Goal: Use online tool/utility

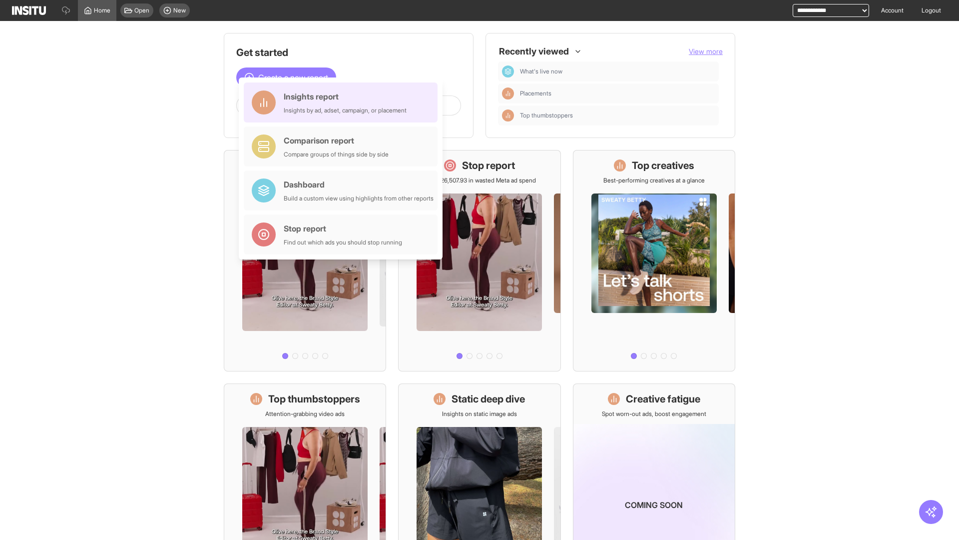
click at [343, 102] on div "Insights report Insights by ad, adset, campaign, or placement" at bounding box center [345, 102] width 123 height 24
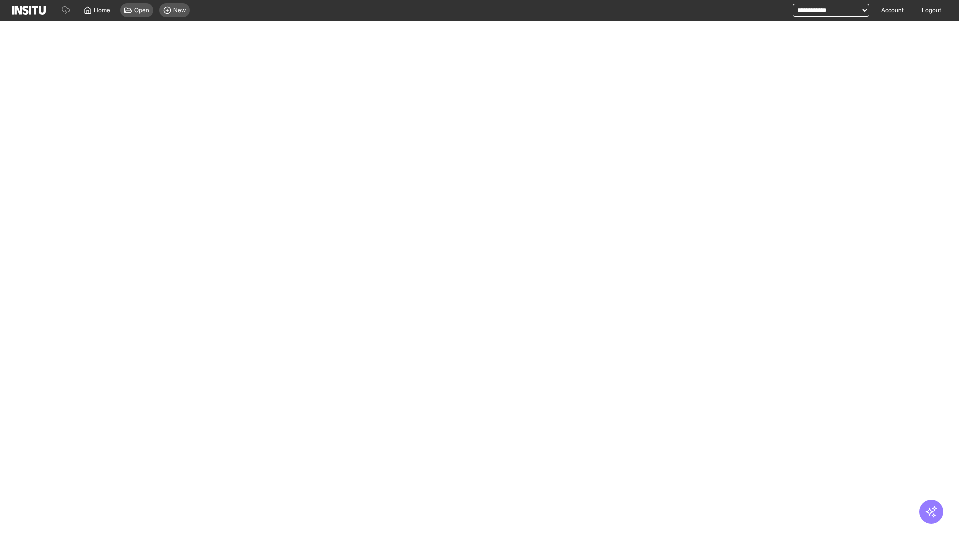
select select "**"
